Goal: Task Accomplishment & Management: Manage account settings

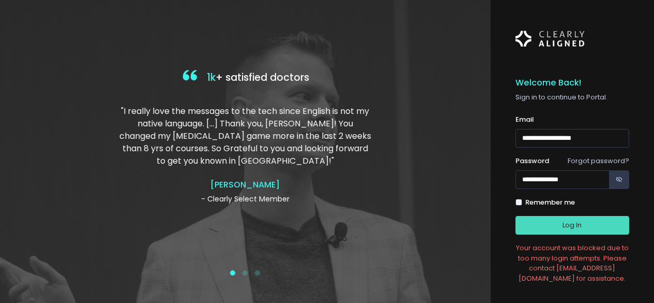
scroll to position [46, 0]
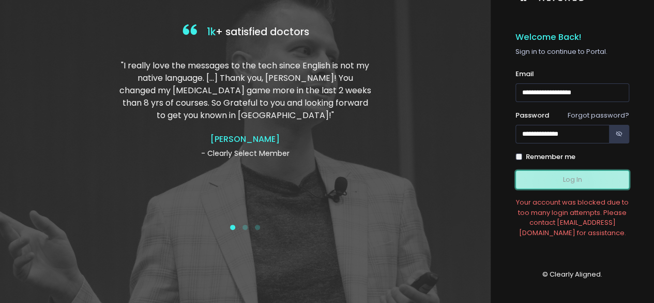
click at [563, 182] on button "Log In" at bounding box center [573, 179] width 114 height 19
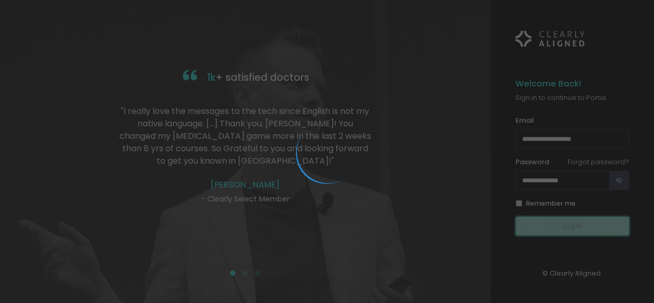
scroll to position [0, 0]
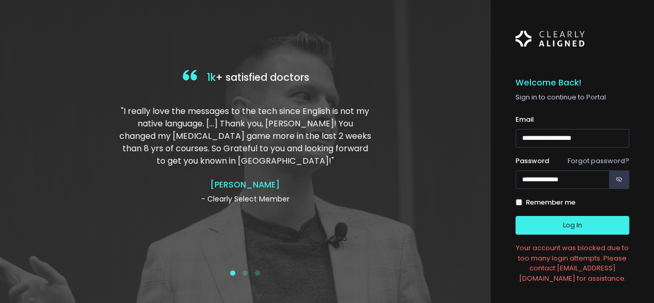
click at [599, 162] on link "Forgot password?" at bounding box center [599, 161] width 62 height 10
click at [599, 161] on link "Forgot password?" at bounding box center [599, 161] width 62 height 10
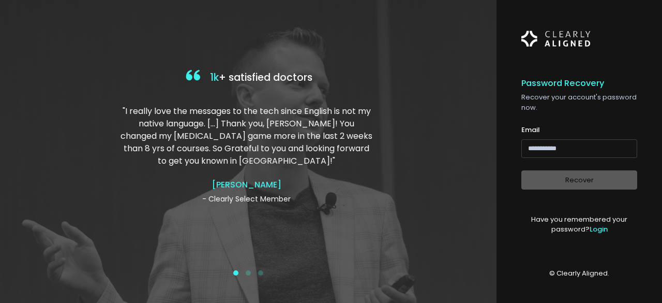
click at [574, 151] on input "email" at bounding box center [579, 148] width 116 height 19
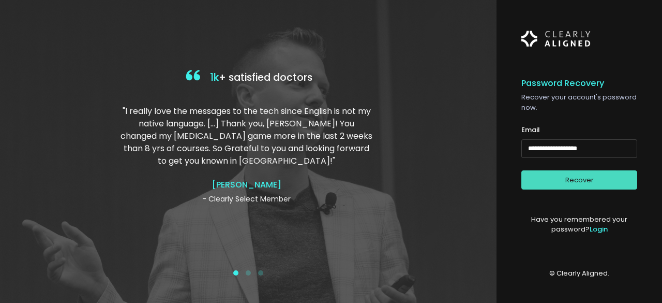
type input "**********"
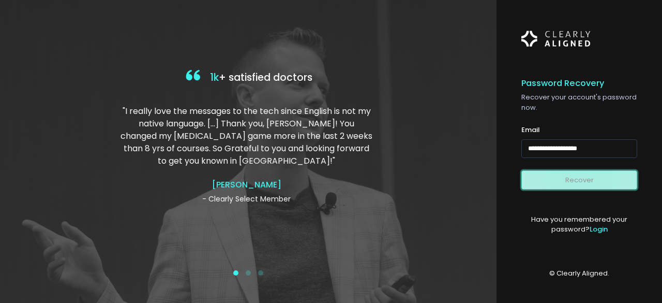
click at [581, 181] on button "Recover" at bounding box center [579, 179] width 116 height 19
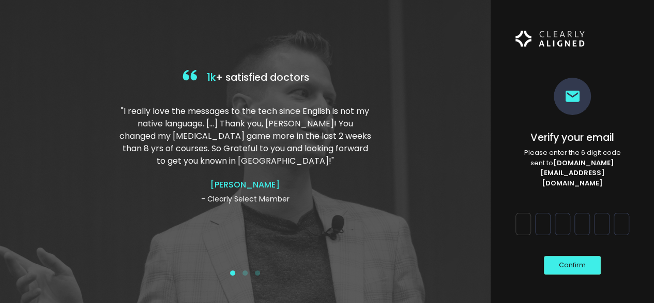
click at [523, 213] on input "Digit 1" at bounding box center [524, 224] width 16 height 22
type input "*"
click at [540, 213] on input "Digit 2" at bounding box center [543, 224] width 16 height 22
type input "*"
click at [567, 213] on input "Digit 3" at bounding box center [563, 224] width 16 height 22
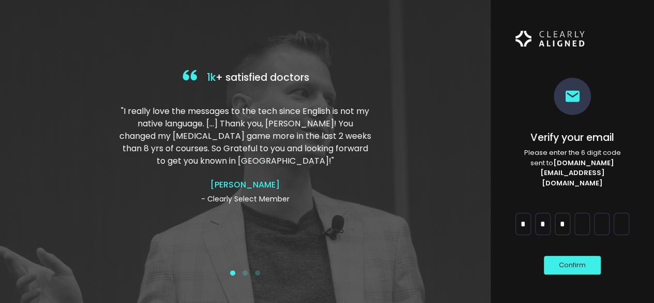
type input "*"
click at [581, 213] on input "Digit 4" at bounding box center [583, 224] width 16 height 22
type input "*"
click at [596, 213] on input "Digit 5" at bounding box center [602, 224] width 16 height 22
type input "*"
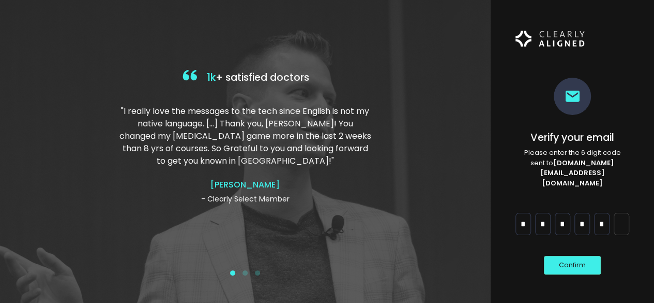
click at [620, 213] on input "Digit 6" at bounding box center [622, 224] width 16 height 22
type input "*"
click at [584, 256] on button "Confirm" at bounding box center [572, 265] width 57 height 19
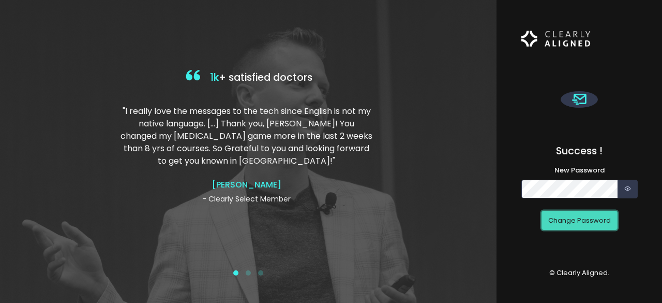
click at [570, 223] on button "Change Password" at bounding box center [580, 220] width 76 height 19
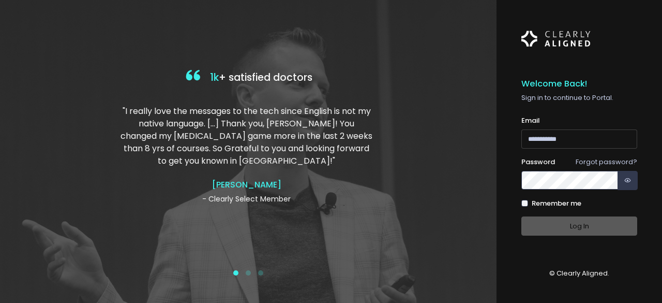
click at [537, 139] on input "email" at bounding box center [579, 138] width 116 height 19
type input "**********"
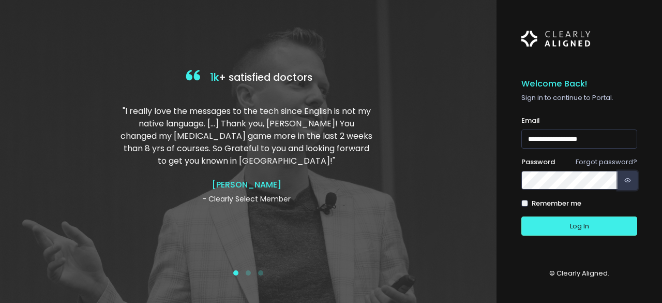
click at [626, 181] on icon "button" at bounding box center [627, 180] width 7 height 10
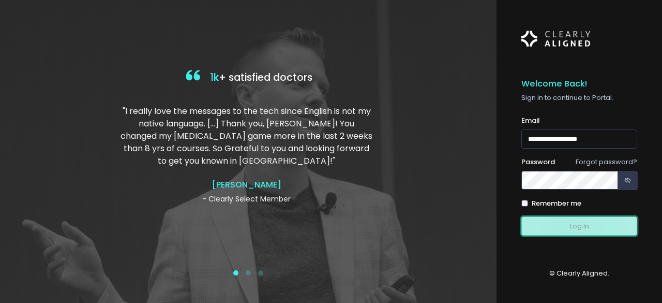
click at [572, 226] on button "Log In" at bounding box center [579, 225] width 116 height 19
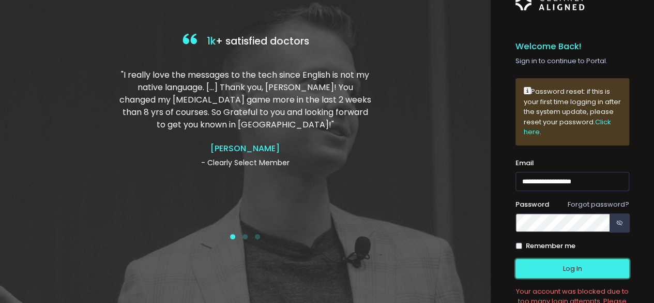
scroll to position [39, 0]
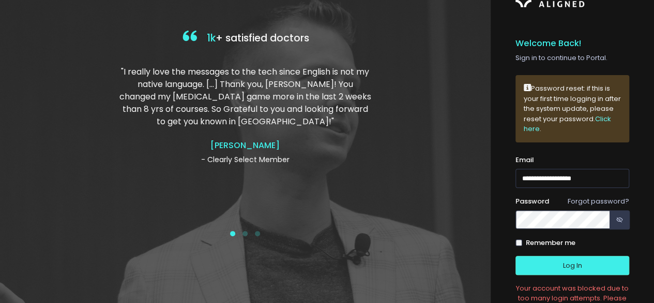
click at [548, 126] on link "Click here" at bounding box center [567, 124] width 87 height 20
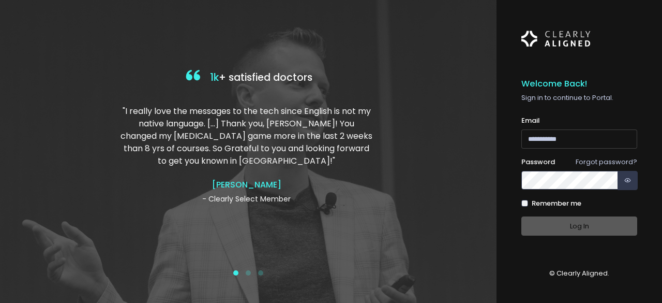
click at [586, 137] on input "email" at bounding box center [579, 138] width 116 height 19
type input "**********"
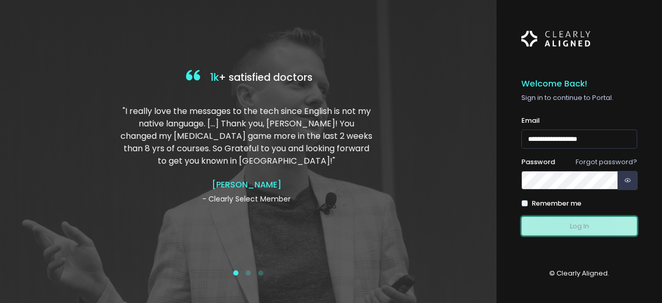
click at [559, 229] on button "Log In" at bounding box center [579, 225] width 116 height 19
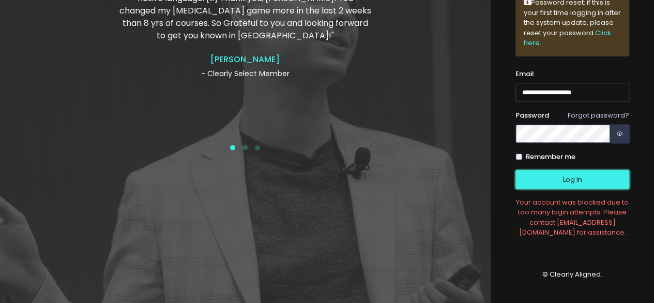
scroll to position [28, 0]
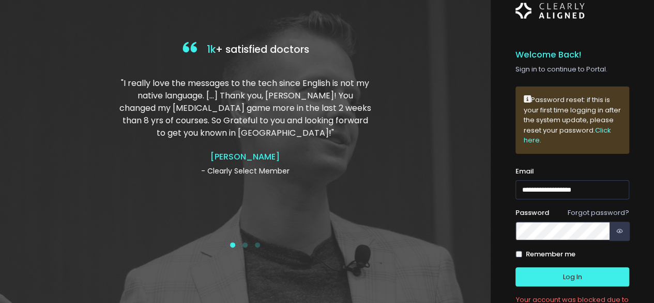
click at [545, 142] on link "Click here" at bounding box center [567, 135] width 87 height 20
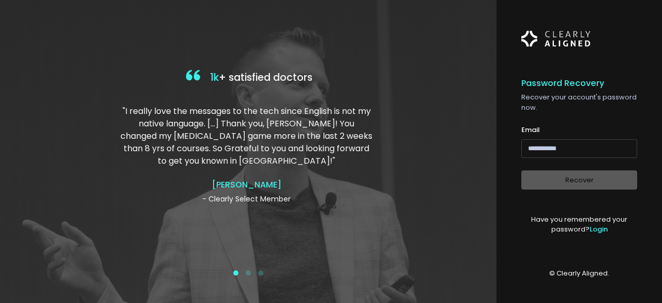
click at [541, 151] on input "email" at bounding box center [579, 148] width 116 height 19
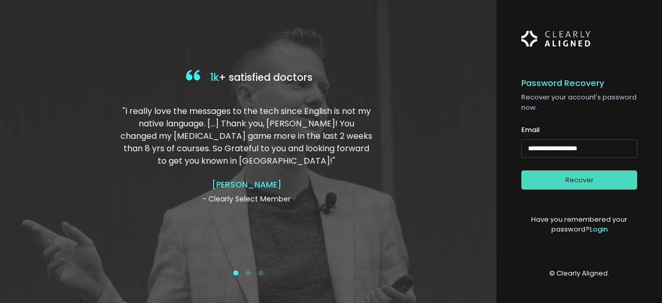
type input "**********"
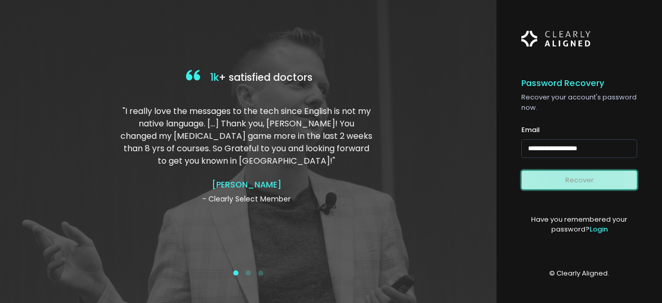
click at [567, 182] on button "Recover" at bounding box center [579, 179] width 116 height 19
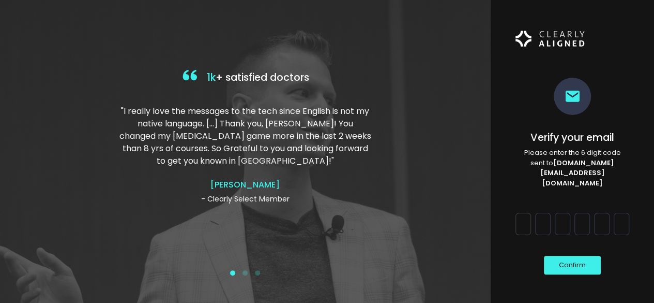
click at [523, 213] on input "Digit 1" at bounding box center [524, 224] width 16 height 22
type input "*"
click at [539, 213] on input "Digit 2" at bounding box center [543, 224] width 16 height 22
type input "*"
click at [561, 213] on input "Digit 3" at bounding box center [563, 224] width 16 height 22
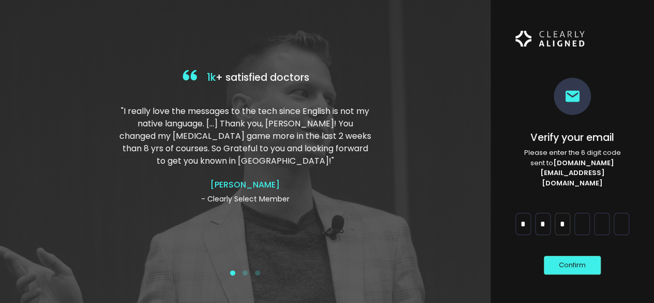
type input "*"
click at [581, 213] on input "Digit 4" at bounding box center [583, 224] width 16 height 22
type input "*"
click at [601, 213] on input "Digit 5" at bounding box center [602, 224] width 16 height 22
type input "*"
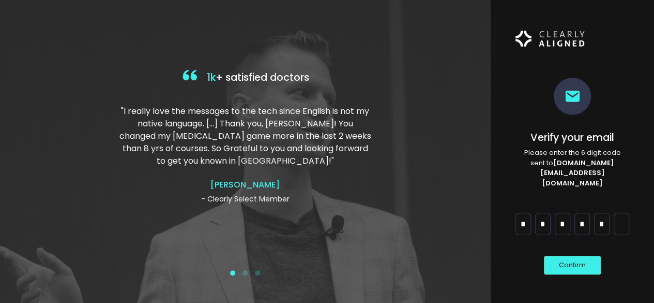
click at [619, 213] on input "Digit 6" at bounding box center [622, 224] width 16 height 22
type input "*"
click at [579, 256] on button "Confirm" at bounding box center [572, 265] width 57 height 19
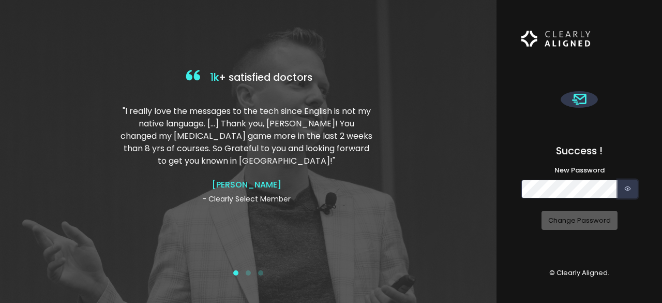
click at [626, 187] on icon "button" at bounding box center [627, 189] width 7 height 10
click at [654, 299] on div "Success ! New Password (Obrigatório) Change Password © Clearly Aligned." at bounding box center [580, 151] width 166 height 303
click at [578, 221] on button "Change Password" at bounding box center [580, 220] width 76 height 19
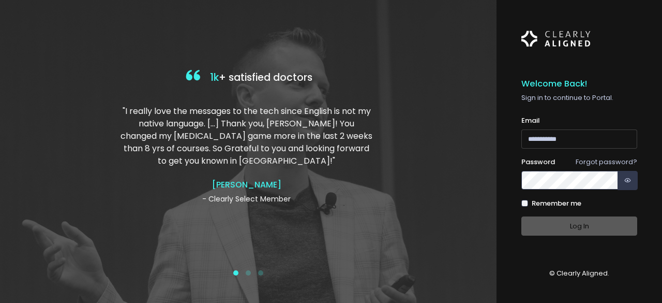
click at [590, 140] on input "email" at bounding box center [579, 138] width 116 height 19
type input "**********"
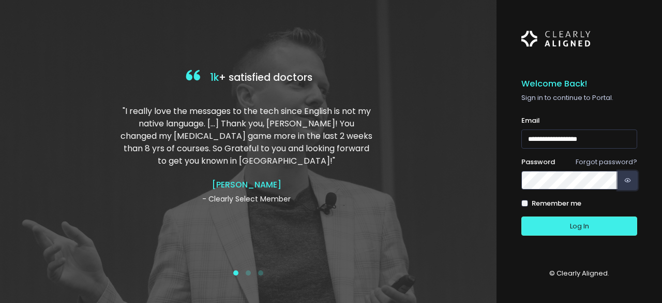
click at [626, 177] on icon "button" at bounding box center [627, 180] width 7 height 10
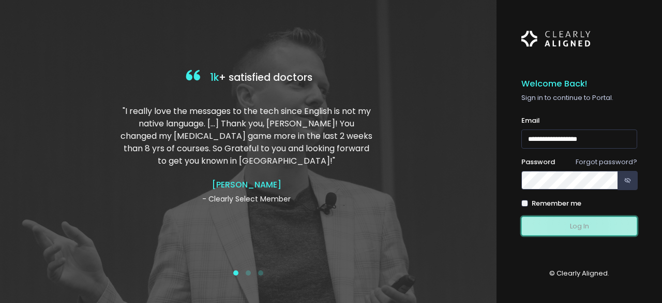
click at [577, 226] on button "Log In" at bounding box center [579, 225] width 116 height 19
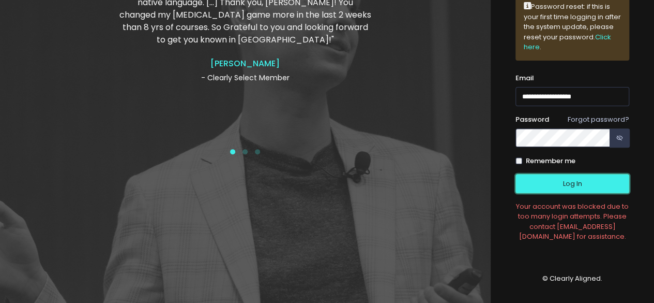
scroll to position [125, 0]
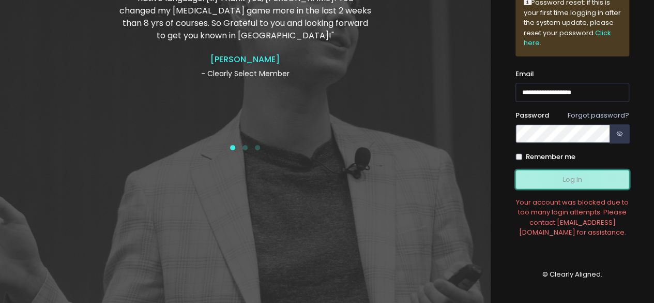
click at [571, 177] on button "Log In" at bounding box center [573, 179] width 114 height 19
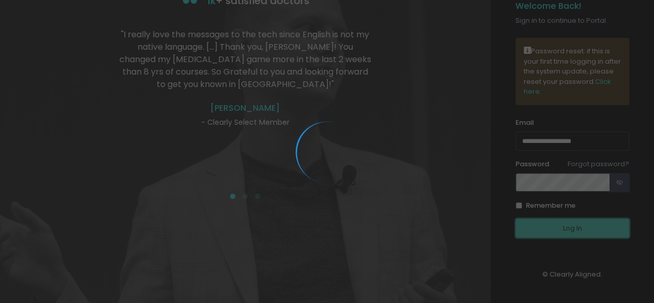
scroll to position [46, 0]
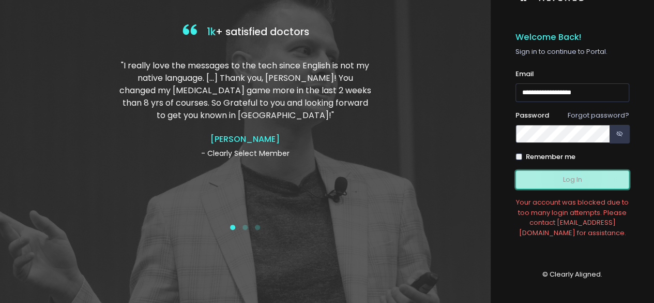
click at [571, 177] on button "Log In" at bounding box center [573, 179] width 114 height 19
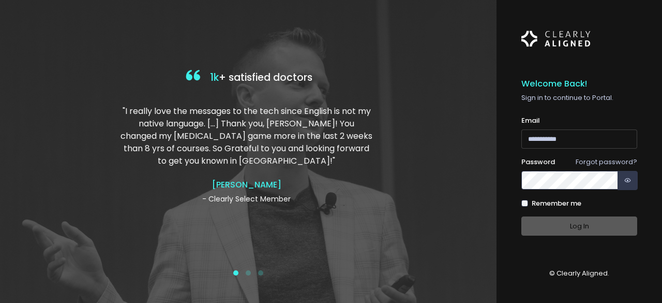
click at [563, 144] on input "email" at bounding box center [579, 138] width 116 height 19
type input "**********"
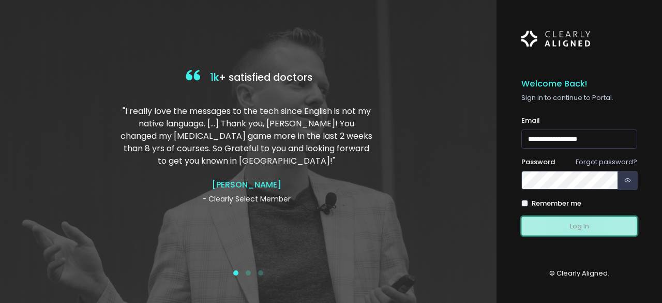
click at [576, 225] on button "Log In" at bounding box center [579, 225] width 116 height 19
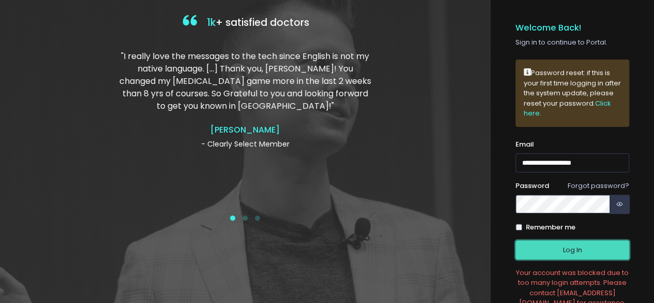
scroll to position [125, 0]
